Goal: Task Accomplishment & Management: Complete application form

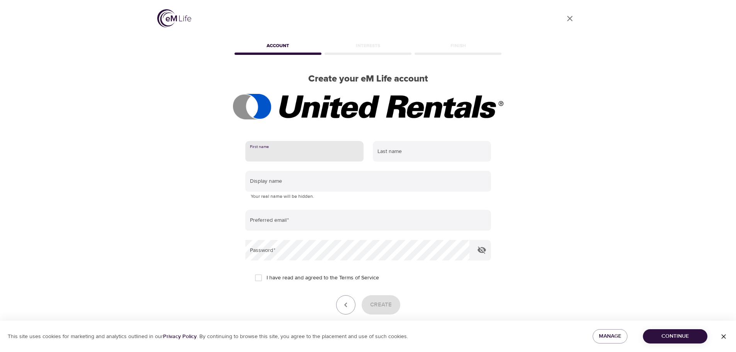
click at [303, 158] on input "text" at bounding box center [304, 151] width 118 height 21
type input "[PERSON_NAME]"
type input "[EMAIL_ADDRESS][DOMAIN_NAME]"
click at [412, 152] on input "[PERSON_NAME]" at bounding box center [432, 151] width 118 height 21
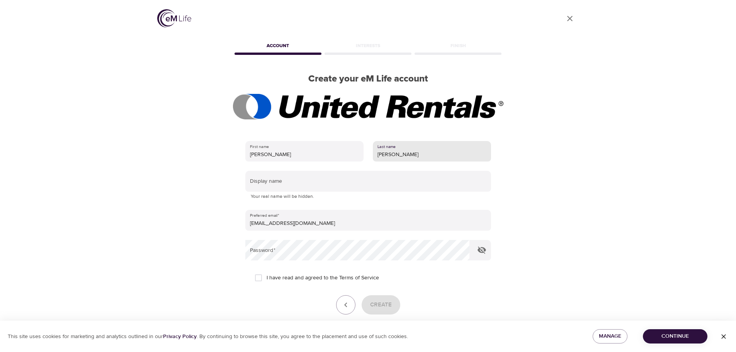
click at [412, 152] on input "[PERSON_NAME]" at bounding box center [432, 151] width 118 height 21
type input "[PERSON_NAME]"
type input "H"
type input "hlcjr"
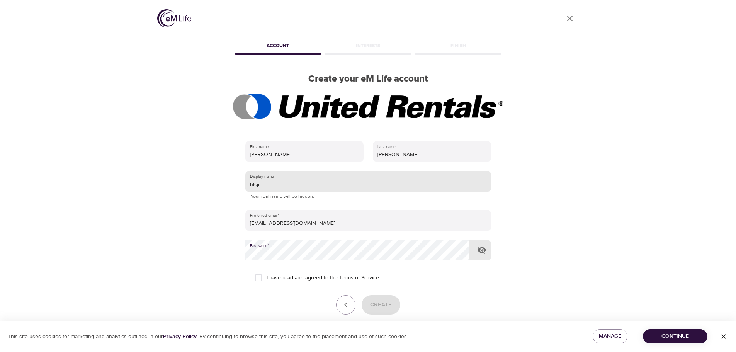
click at [300, 189] on input "hlcjr" at bounding box center [368, 181] width 246 height 21
click at [307, 284] on label "I have read and agreed to the Terms of Service" at bounding box center [314, 278] width 129 height 16
click at [267, 284] on input "I have read and agreed to the Terms of Service" at bounding box center [258, 278] width 16 height 16
checkbox input "true"
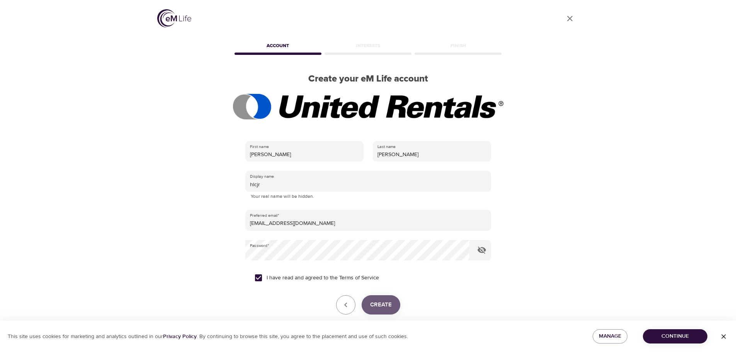
click at [386, 306] on span "Create" at bounding box center [381, 305] width 22 height 10
click at [383, 298] on button "Create" at bounding box center [381, 304] width 39 height 19
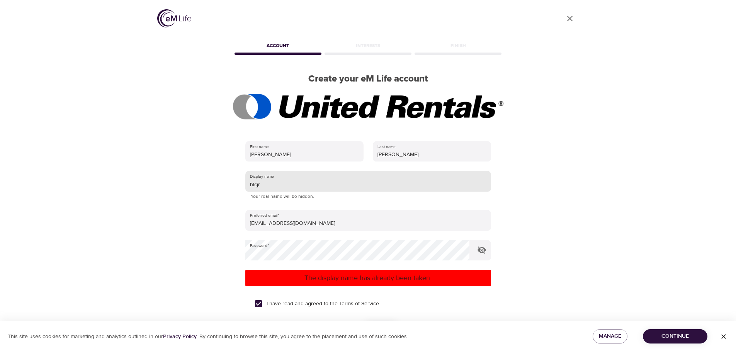
click at [308, 182] on input "hlcjr" at bounding box center [368, 181] width 246 height 21
type input "h"
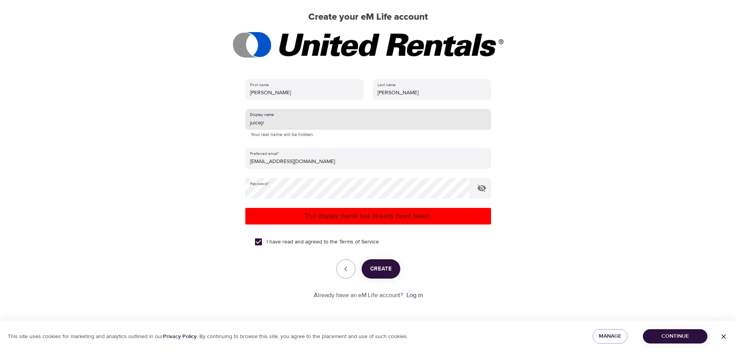
type input "juicejr"
click at [381, 268] on span "Create" at bounding box center [381, 269] width 22 height 10
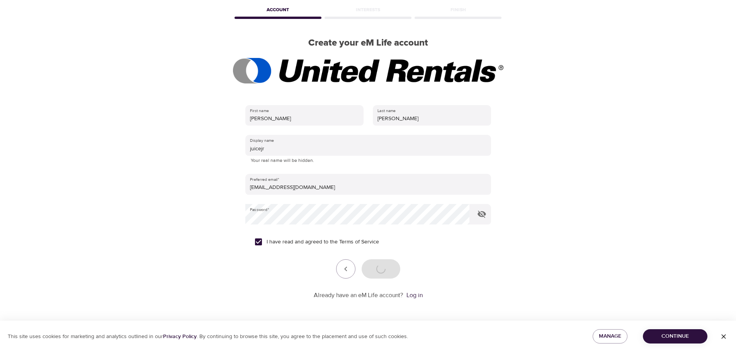
scroll to position [62, 0]
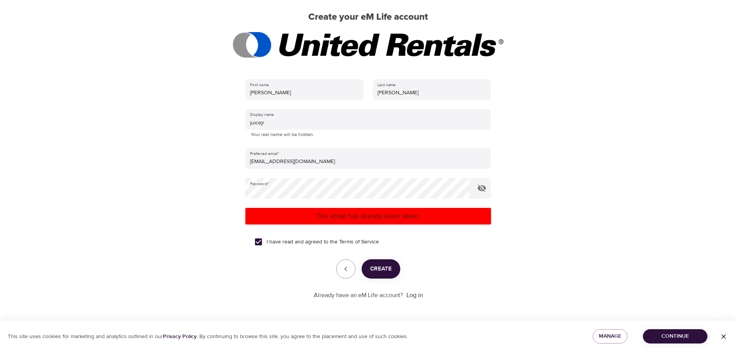
click at [416, 250] on div "I have read and agreed to the Terms of Service" at bounding box center [368, 242] width 227 height 16
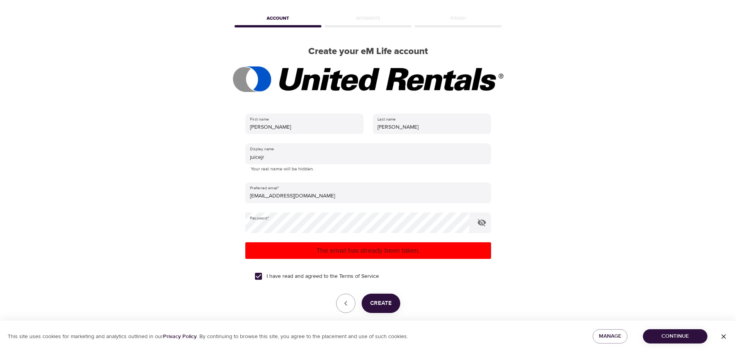
scroll to position [0, 0]
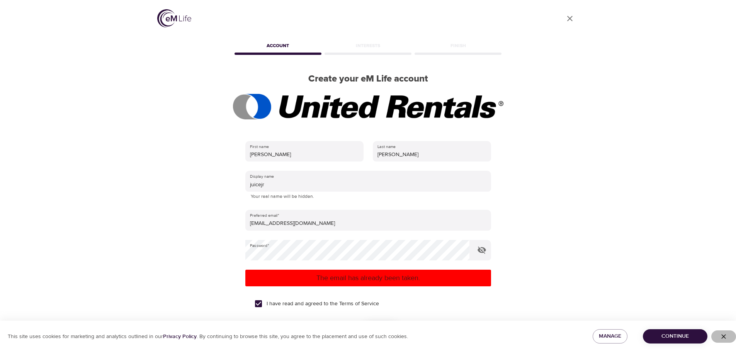
click at [725, 335] on icon "button" at bounding box center [724, 337] width 8 height 8
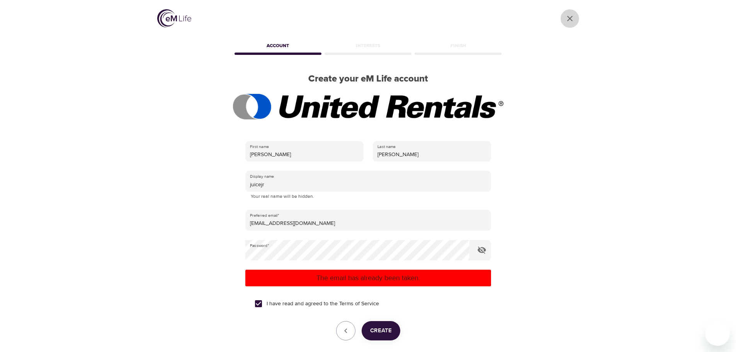
click at [567, 20] on icon "User Profile" at bounding box center [570, 18] width 9 height 9
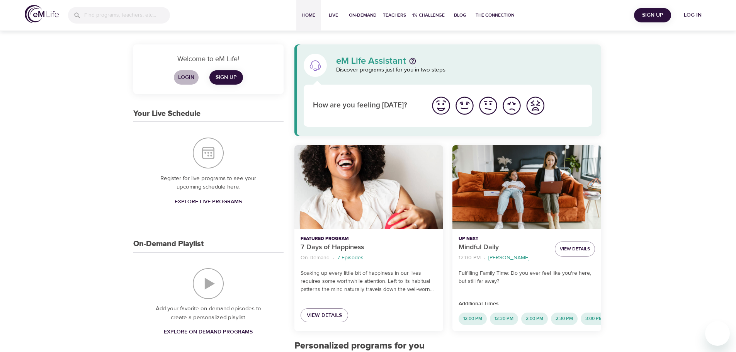
click at [185, 76] on span "Login" at bounding box center [186, 78] width 19 height 10
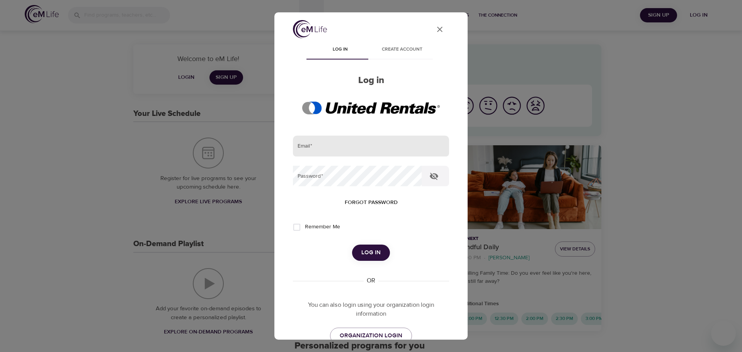
type input "[EMAIL_ADDRESS][DOMAIN_NAME]"
click at [319, 155] on input "[EMAIL_ADDRESS][DOMAIN_NAME]" at bounding box center [371, 146] width 156 height 21
click at [377, 256] on span "Log in" at bounding box center [370, 253] width 19 height 10
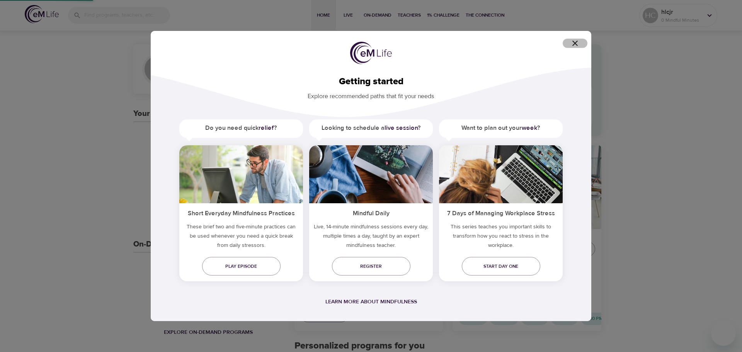
click at [574, 43] on icon "button" at bounding box center [574, 43] width 5 height 5
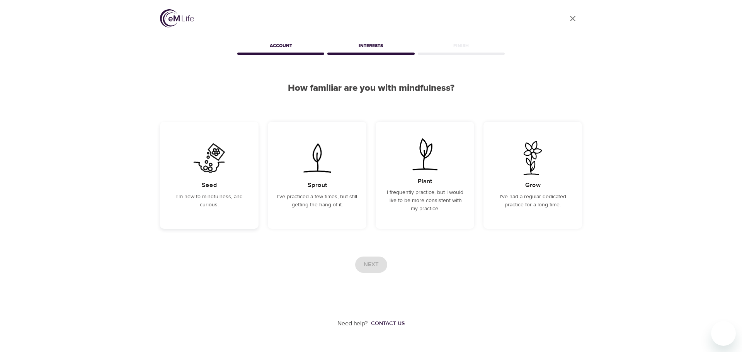
click at [216, 200] on p "I'm new to mindfulness, and curious." at bounding box center [209, 201] width 80 height 16
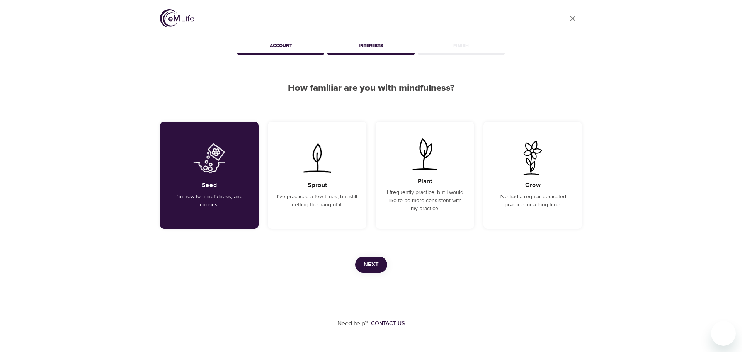
click at [392, 264] on div "Next" at bounding box center [371, 265] width 422 height 16
click at [382, 265] on button "Next" at bounding box center [371, 265] width 32 height 16
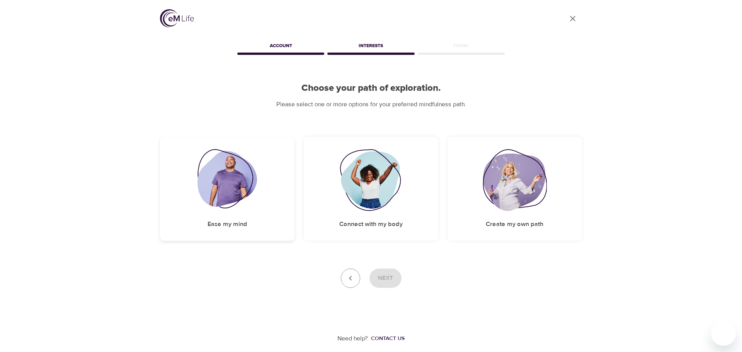
click at [248, 190] on img at bounding box center [228, 180] width 60 height 62
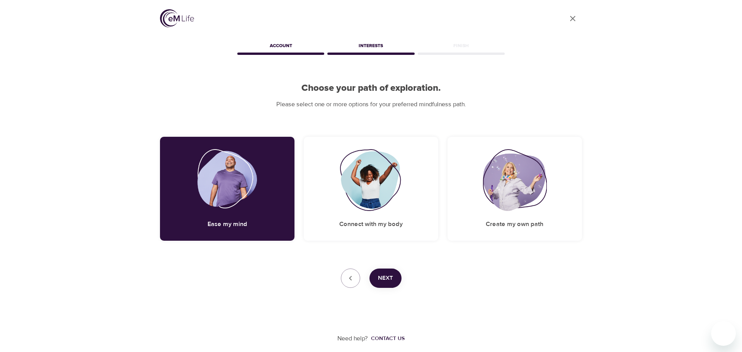
click at [380, 277] on span "Next" at bounding box center [385, 278] width 15 height 10
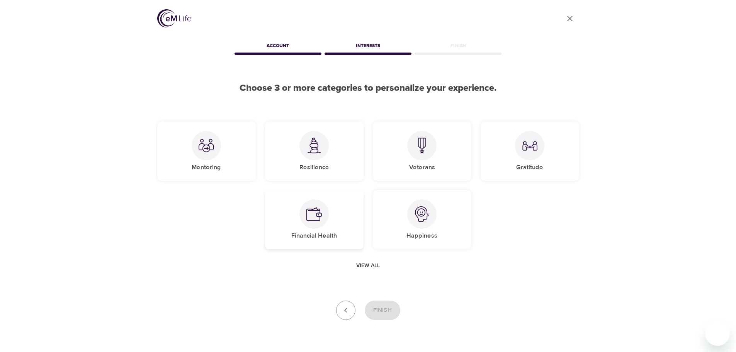
click at [330, 213] on div "Financial Health" at bounding box center [314, 219] width 99 height 59
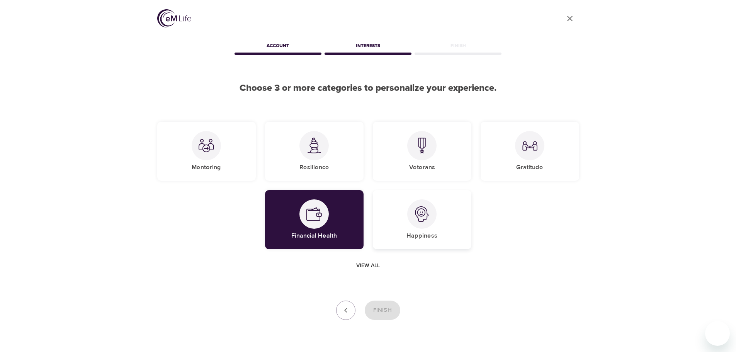
click at [414, 230] on div "Happiness" at bounding box center [422, 219] width 99 height 59
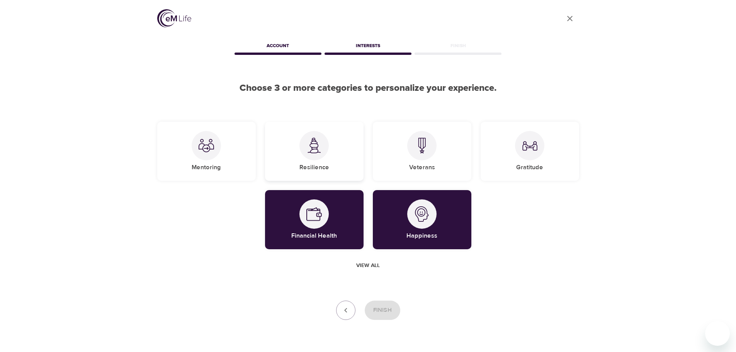
click at [313, 153] on div at bounding box center [314, 145] width 29 height 29
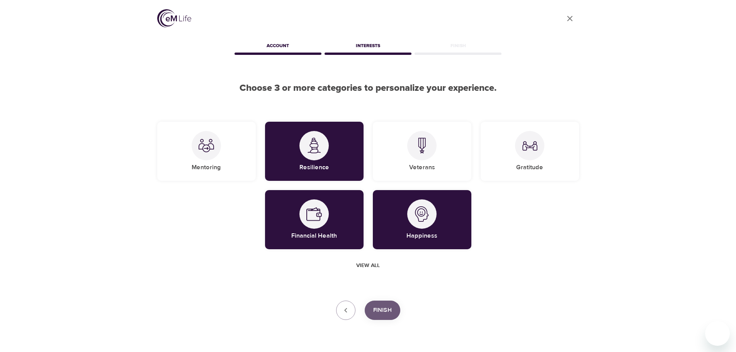
click at [379, 314] on span "Finish" at bounding box center [382, 310] width 19 height 10
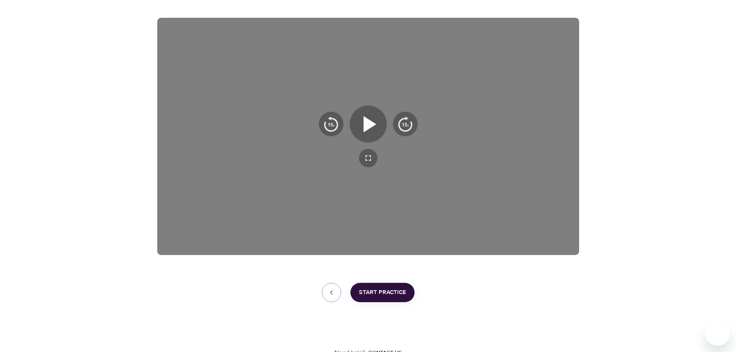
scroll to position [124, 0]
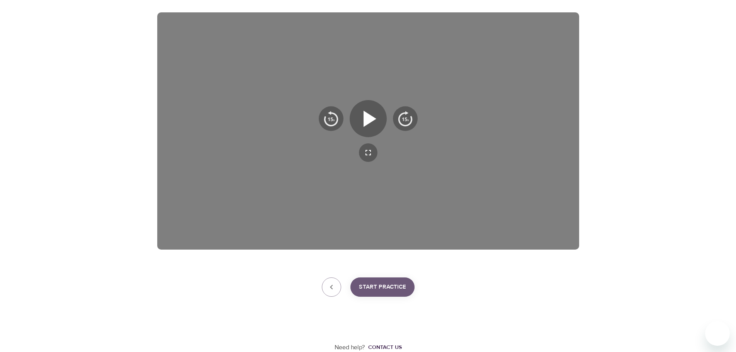
click at [385, 285] on span "Start Practice" at bounding box center [382, 287] width 47 height 10
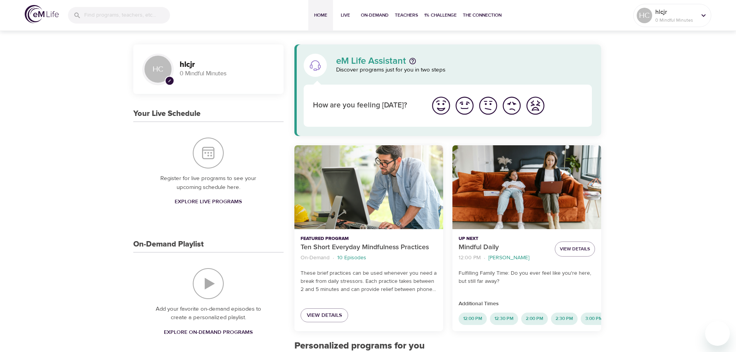
click at [468, 99] on img "I'm feeling good" at bounding box center [464, 105] width 21 height 21
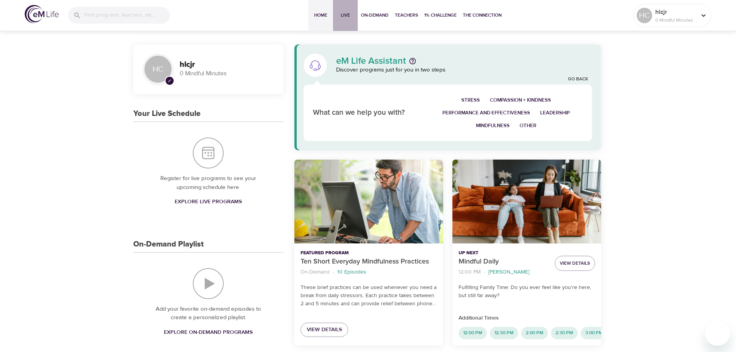
click at [347, 16] on span "Live" at bounding box center [345, 15] width 19 height 8
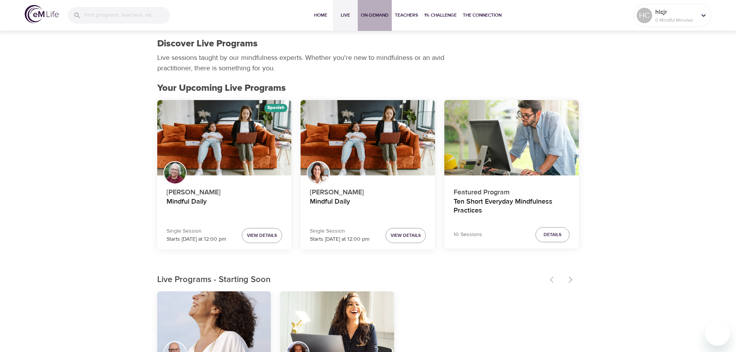
click at [359, 14] on button "On-Demand" at bounding box center [375, 15] width 34 height 31
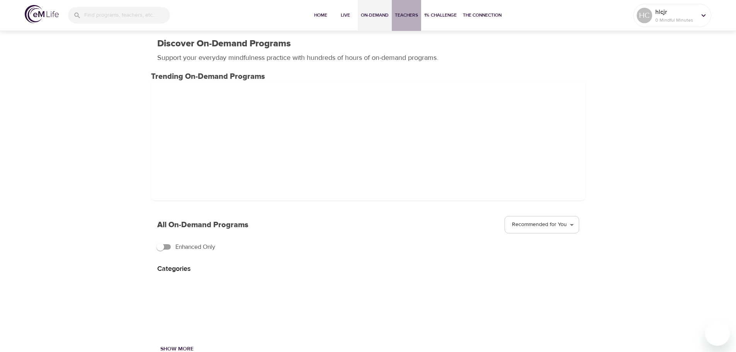
click at [401, 14] on span "Teachers" at bounding box center [406, 15] width 23 height 8
